Goal: Task Accomplishment & Management: Use online tool/utility

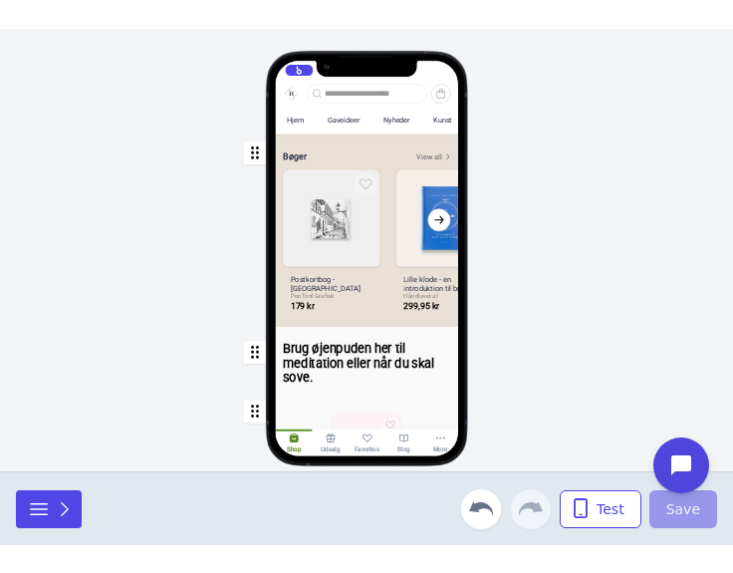
scroll to position [0, 202]
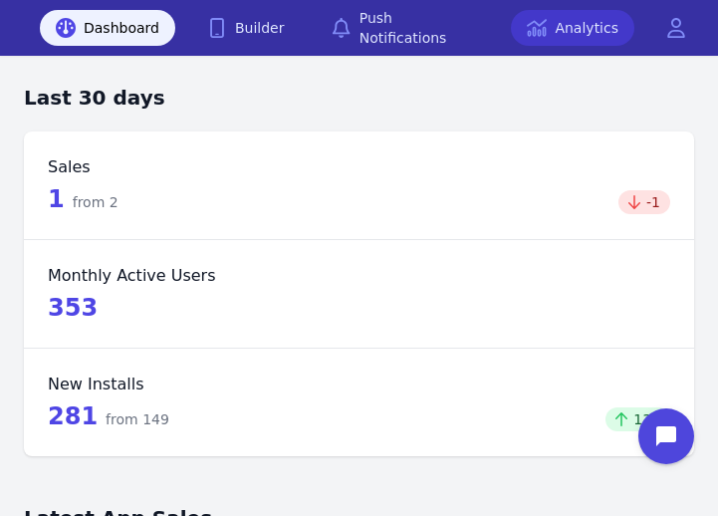
click at [586, 24] on link "Analytics" at bounding box center [572, 28] width 123 height 36
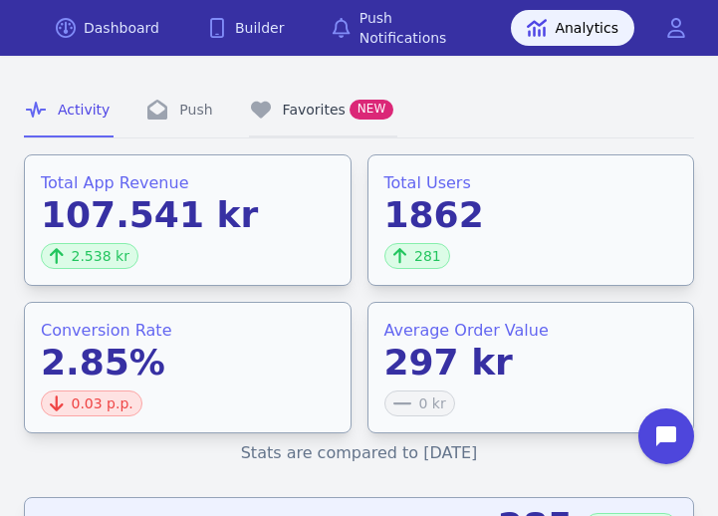
click at [316, 105] on link "Favorites NEW" at bounding box center [323, 111] width 149 height 54
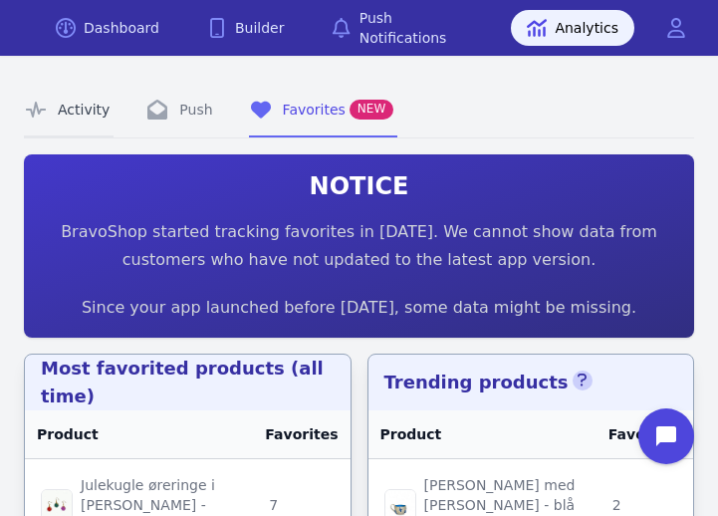
click at [55, 110] on link "Activity" at bounding box center [69, 111] width 90 height 54
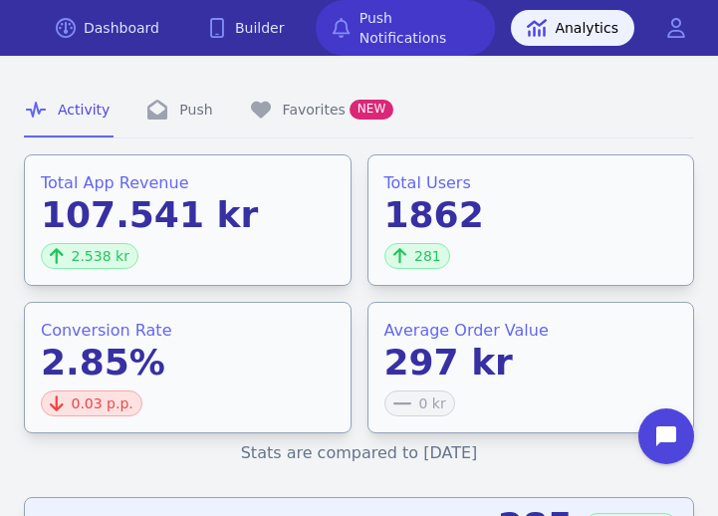
click at [429, 27] on link "Push Notifications" at bounding box center [405, 28] width 179 height 56
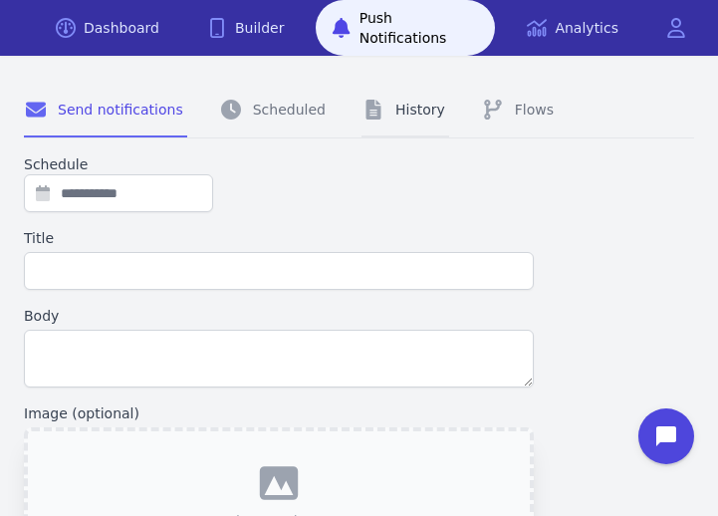
click at [383, 117] on link "History" at bounding box center [405, 111] width 88 height 54
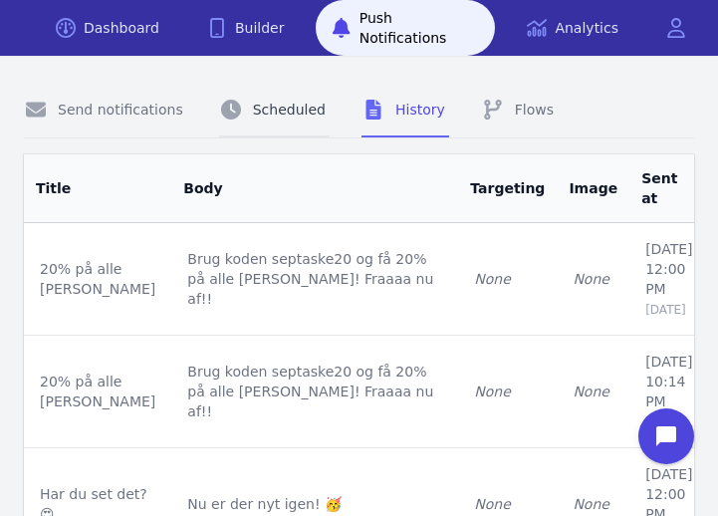
click at [275, 115] on link "Scheduled" at bounding box center [274, 111] width 111 height 54
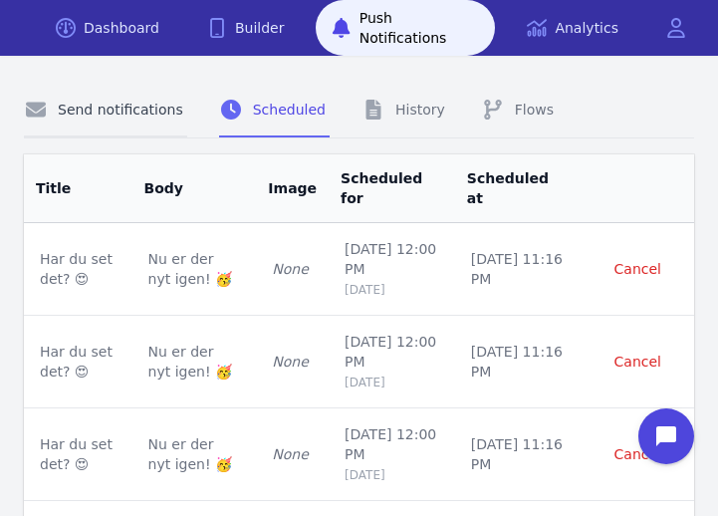
click at [147, 110] on link "Send notifications" at bounding box center [105, 111] width 163 height 54
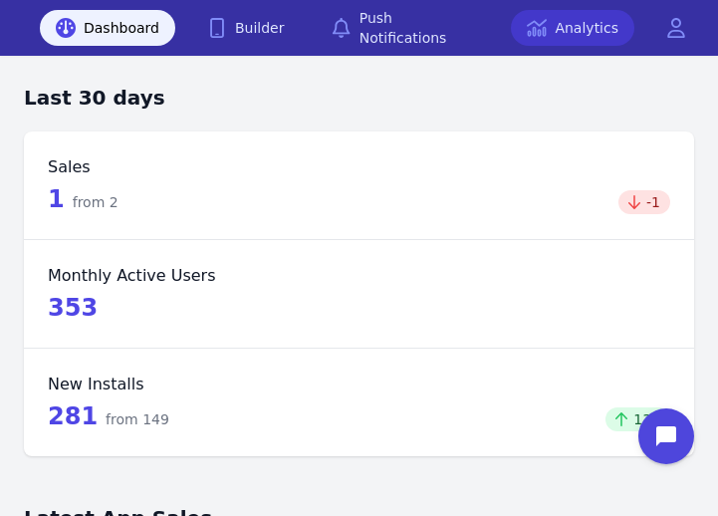
click at [586, 24] on link "Analytics" at bounding box center [572, 28] width 123 height 36
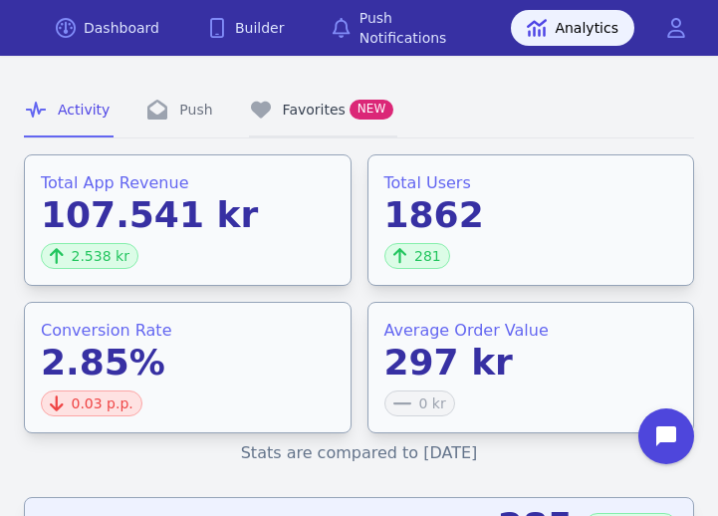
click at [316, 105] on link "Favorites NEW" at bounding box center [323, 111] width 149 height 54
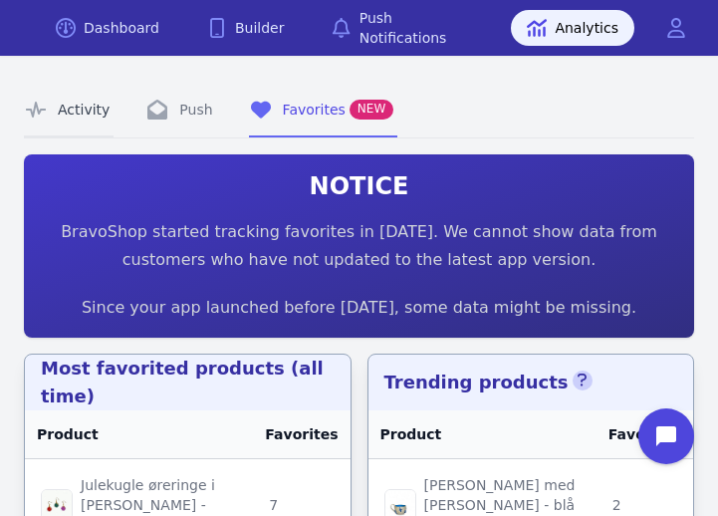
click at [55, 110] on link "Activity" at bounding box center [69, 111] width 90 height 54
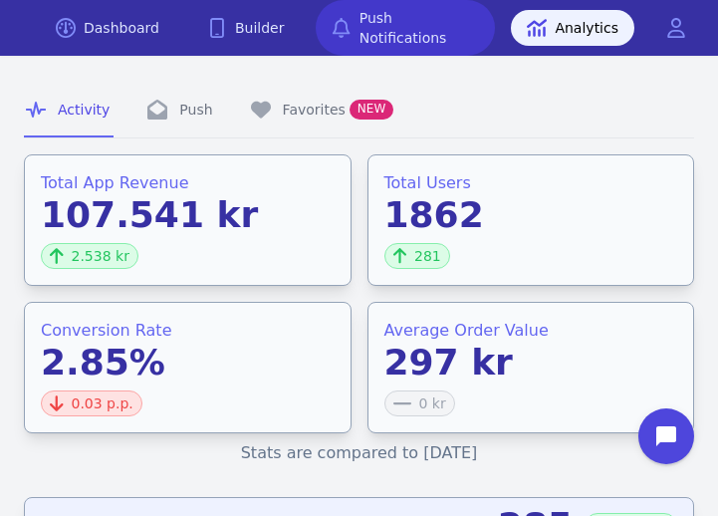
click at [429, 27] on link "Push Notifications" at bounding box center [405, 28] width 179 height 56
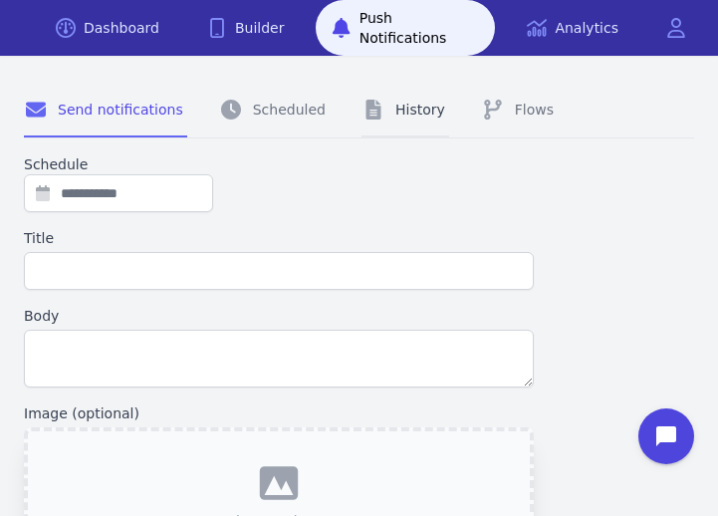
click at [383, 117] on link "History" at bounding box center [405, 111] width 88 height 54
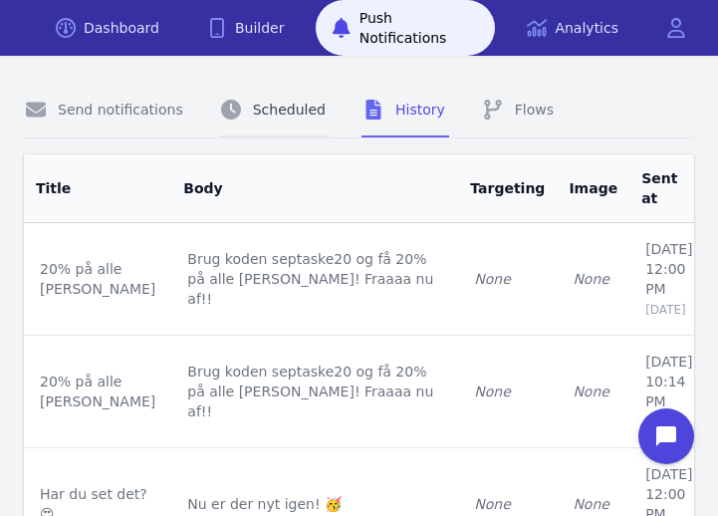
click at [275, 115] on link "Scheduled" at bounding box center [274, 111] width 111 height 54
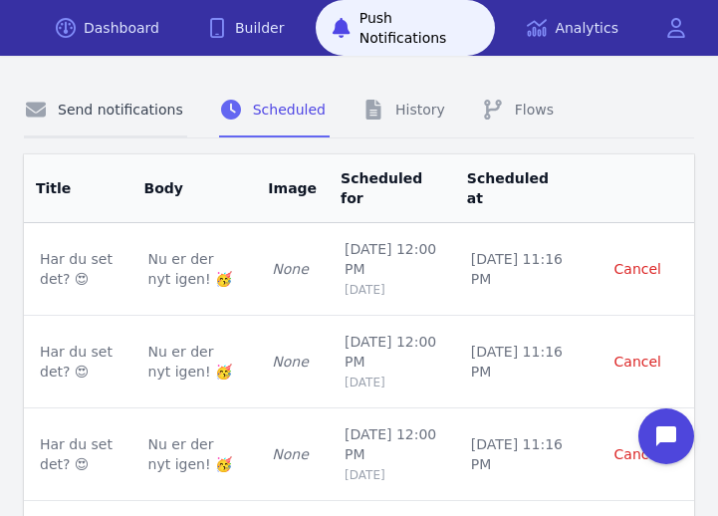
click at [147, 110] on link "Send notifications" at bounding box center [105, 111] width 163 height 54
